Goal: Task Accomplishment & Management: Manage account settings

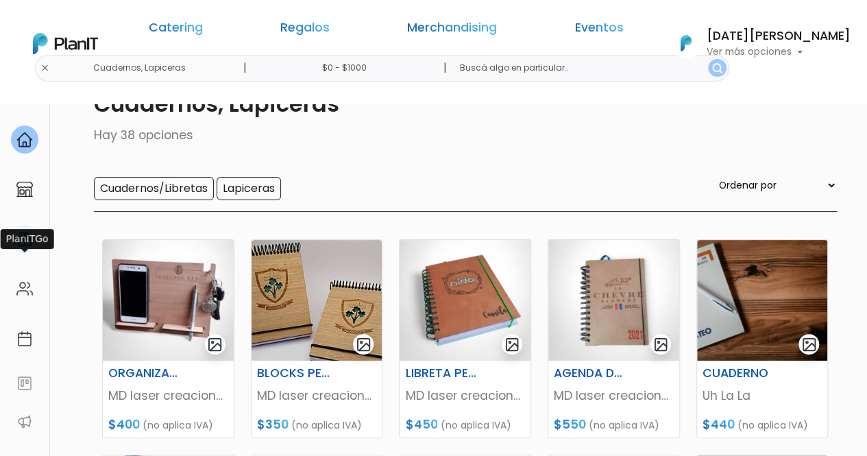
scroll to position [206, 0]
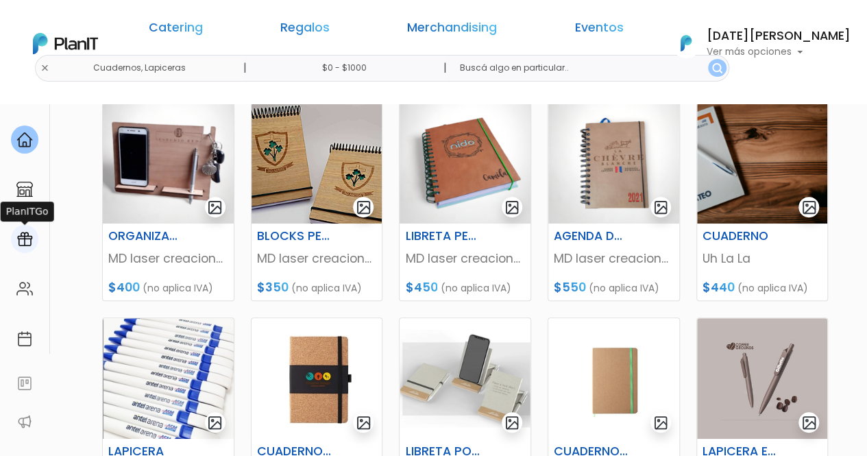
click at [25, 246] on img at bounding box center [24, 239] width 16 height 16
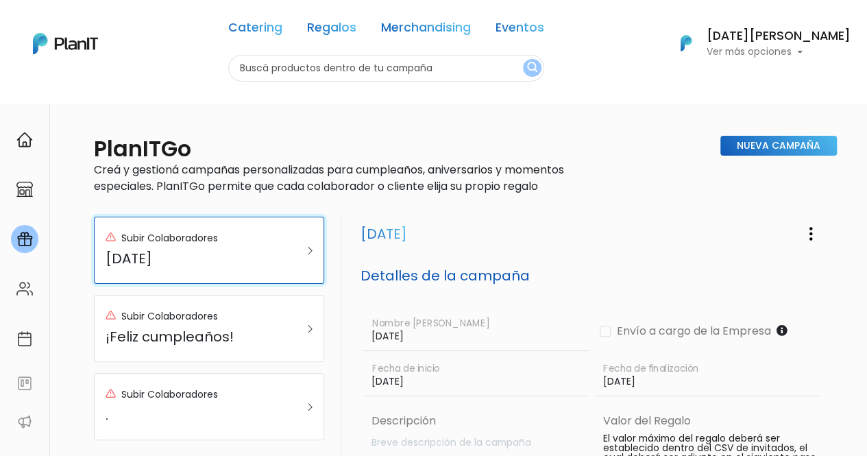
click at [144, 254] on h5 "FAMILY DAY" at bounding box center [194, 258] width 176 height 16
click at [180, 249] on div "Subir Colaboradores FAMILY DAY" at bounding box center [194, 250] width 176 height 44
click at [229, 250] on h5 "FAMILY DAY" at bounding box center [194, 258] width 176 height 16
click at [314, 247] on link "Subir Colaboradores FAMILY DAY" at bounding box center [209, 250] width 230 height 67
click at [310, 250] on img at bounding box center [310, 251] width 5 height 8
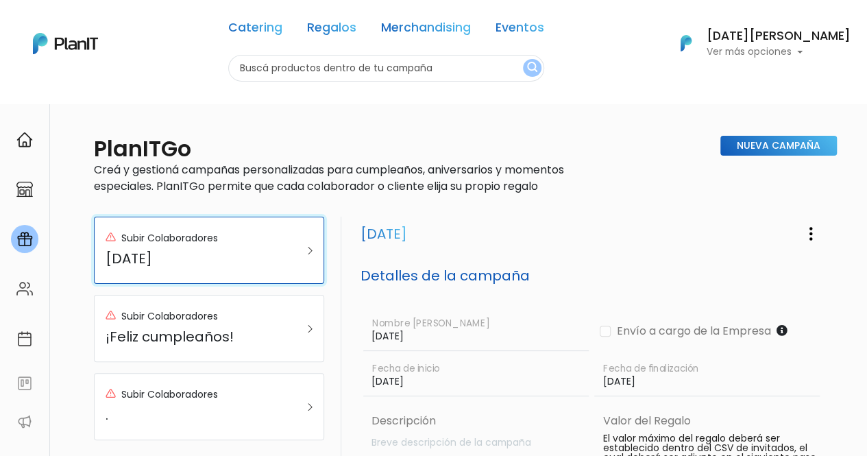
click at [217, 253] on h5 "FAMILY DAY" at bounding box center [194, 258] width 176 height 16
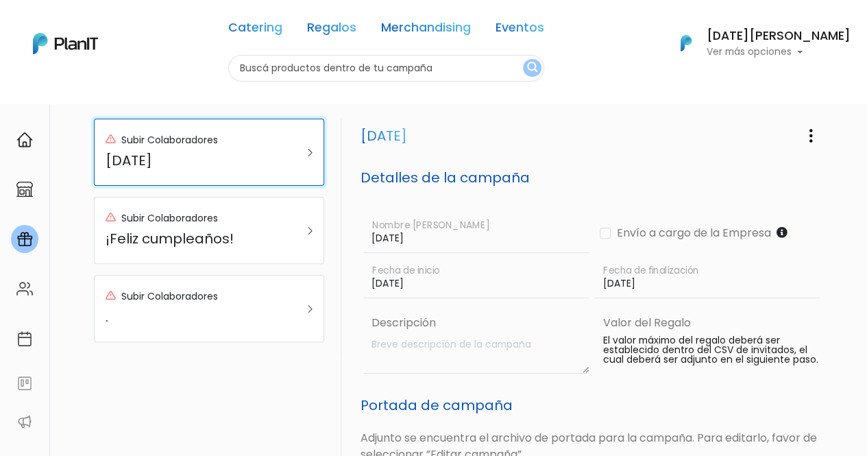
scroll to position [69, 0]
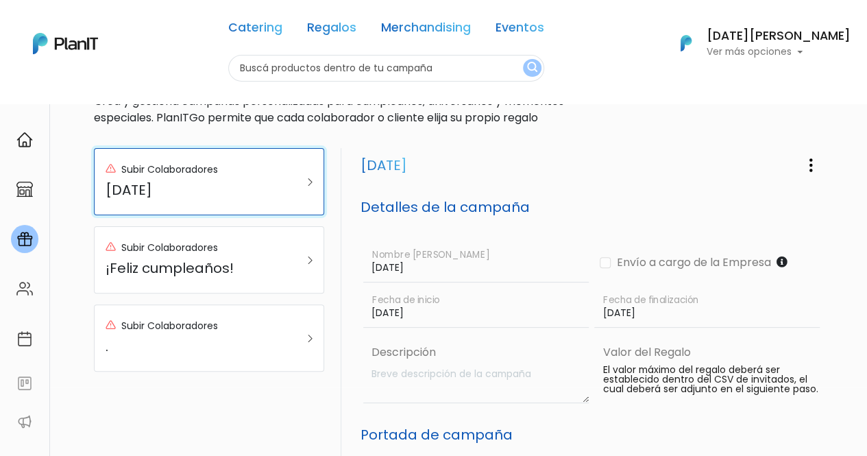
click at [218, 188] on h5 "FAMILY DAY" at bounding box center [194, 190] width 176 height 16
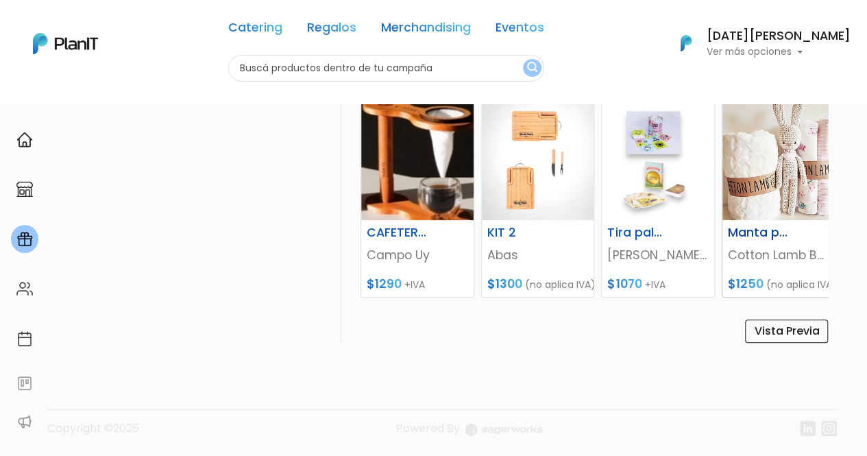
scroll to position [632, 0]
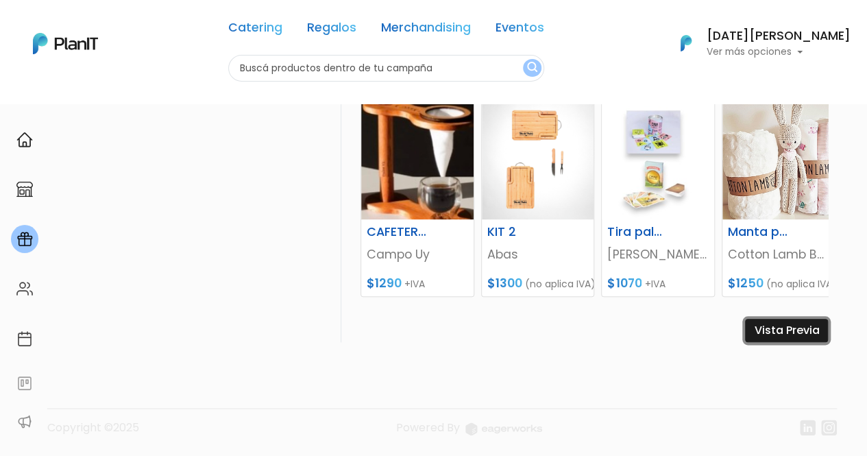
click at [791, 335] on link "Vista Previa" at bounding box center [786, 330] width 83 height 23
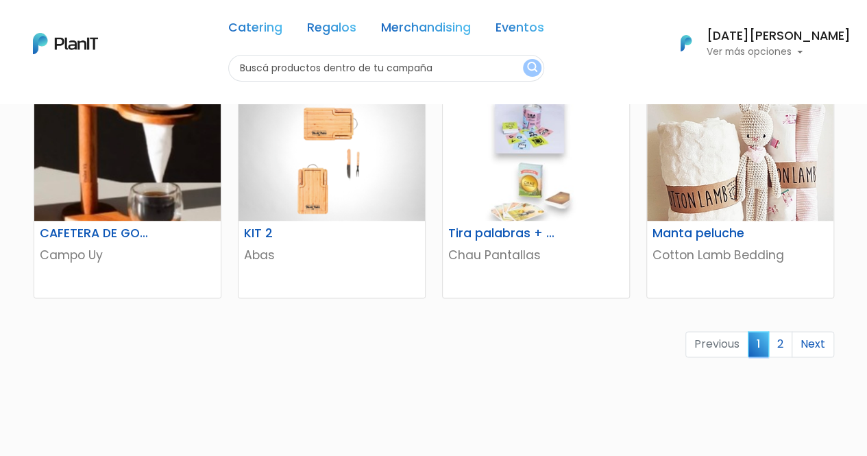
scroll to position [891, 0]
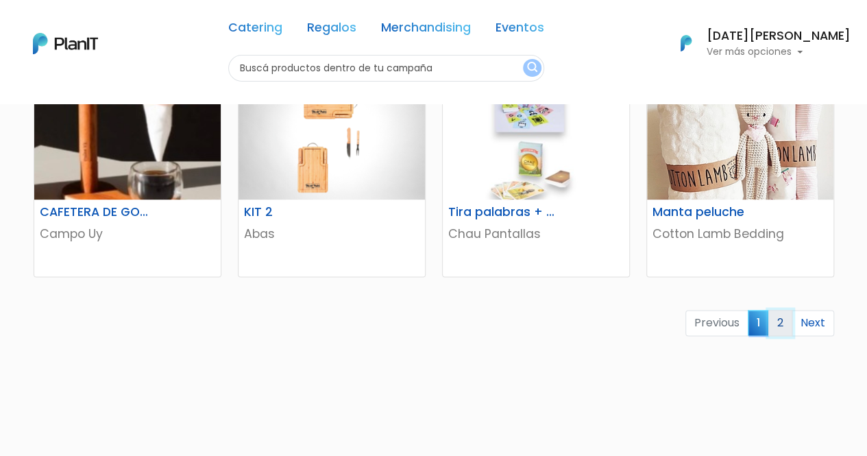
click at [783, 324] on link "2" at bounding box center [780, 323] width 24 height 26
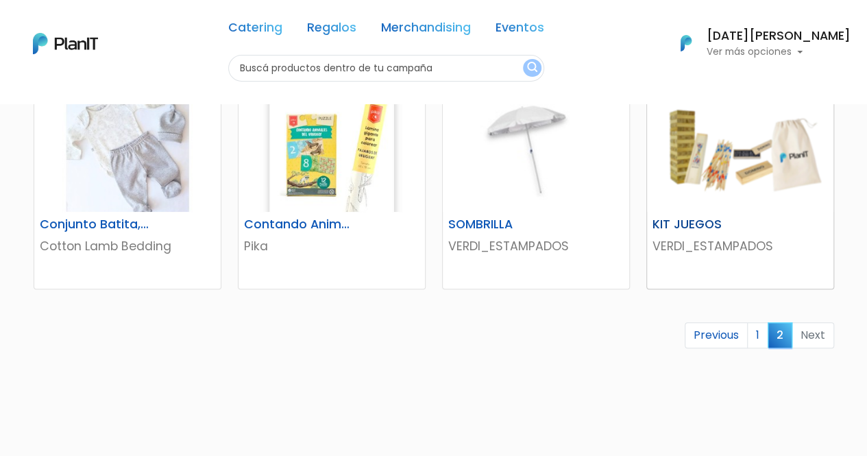
scroll to position [480, 0]
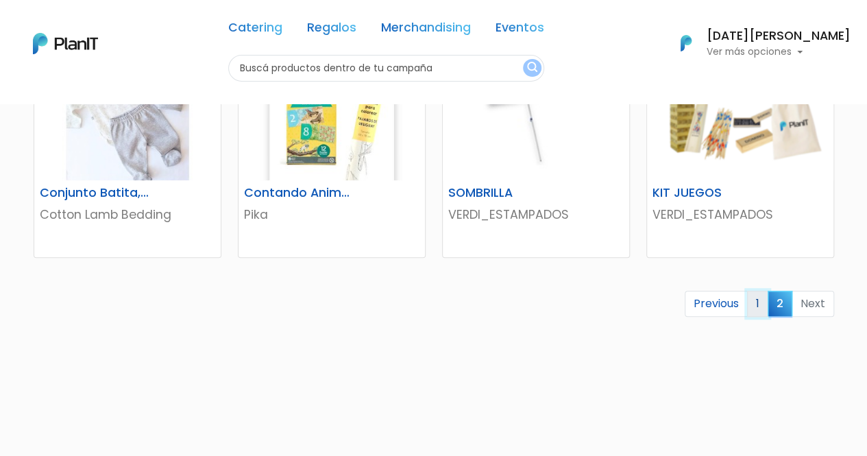
click at [762, 304] on link "1" at bounding box center [757, 304] width 21 height 26
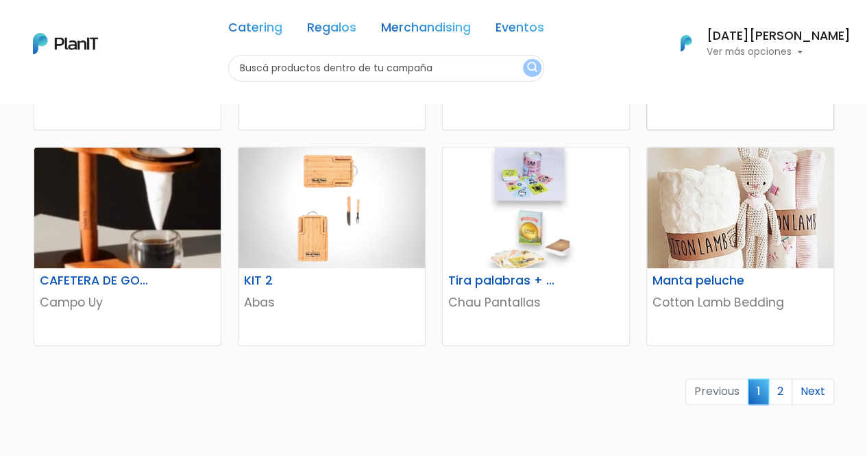
scroll to position [891, 0]
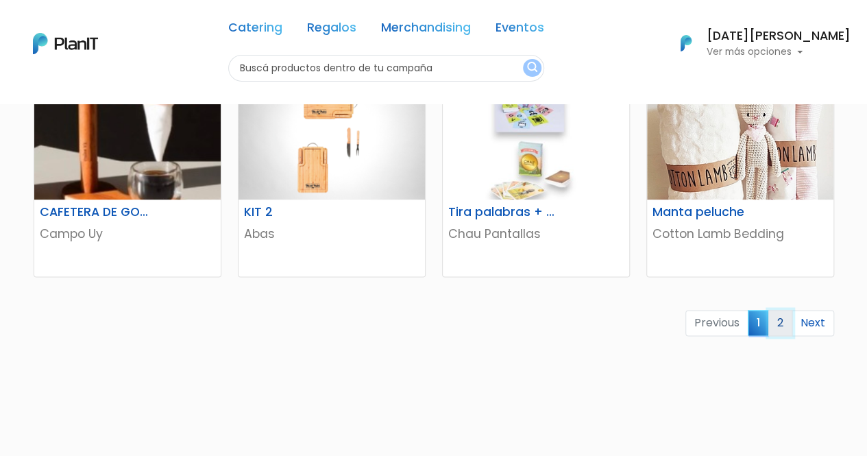
click at [777, 319] on link "2" at bounding box center [780, 323] width 24 height 26
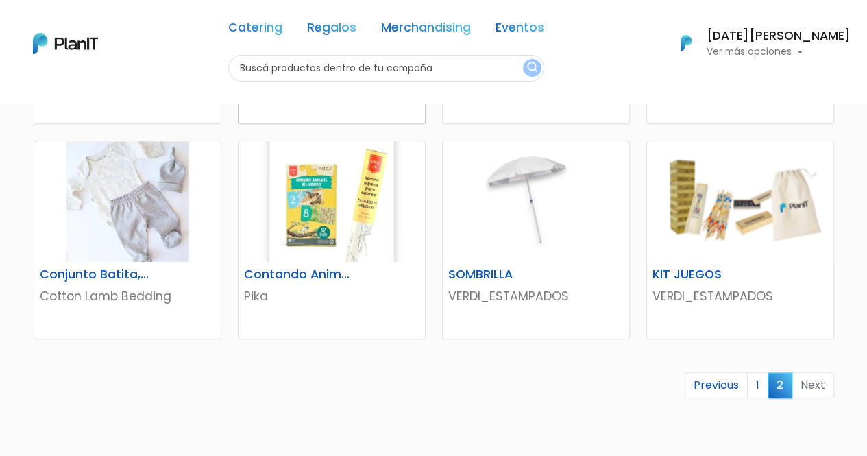
scroll to position [411, 0]
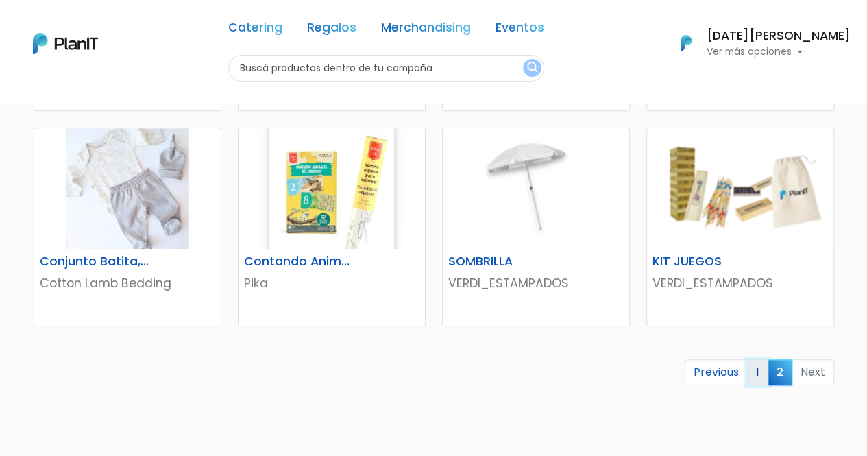
click at [763, 374] on link "1" at bounding box center [757, 372] width 21 height 26
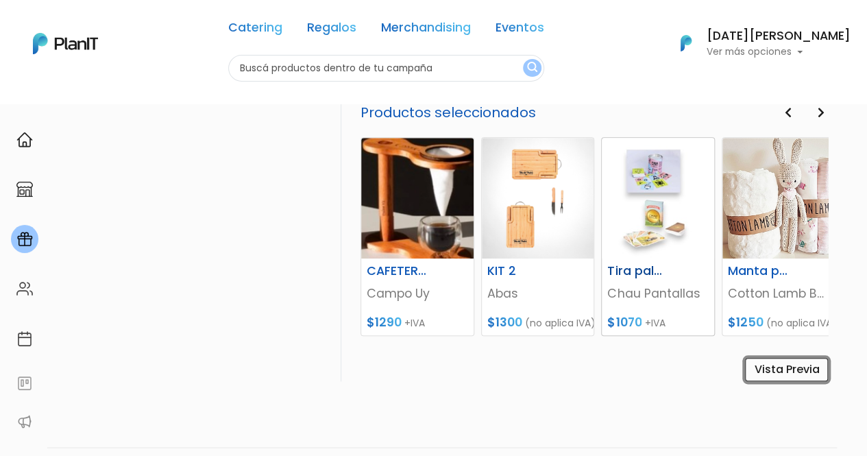
scroll to position [564, 0]
